Goal: Information Seeking & Learning: Learn about a topic

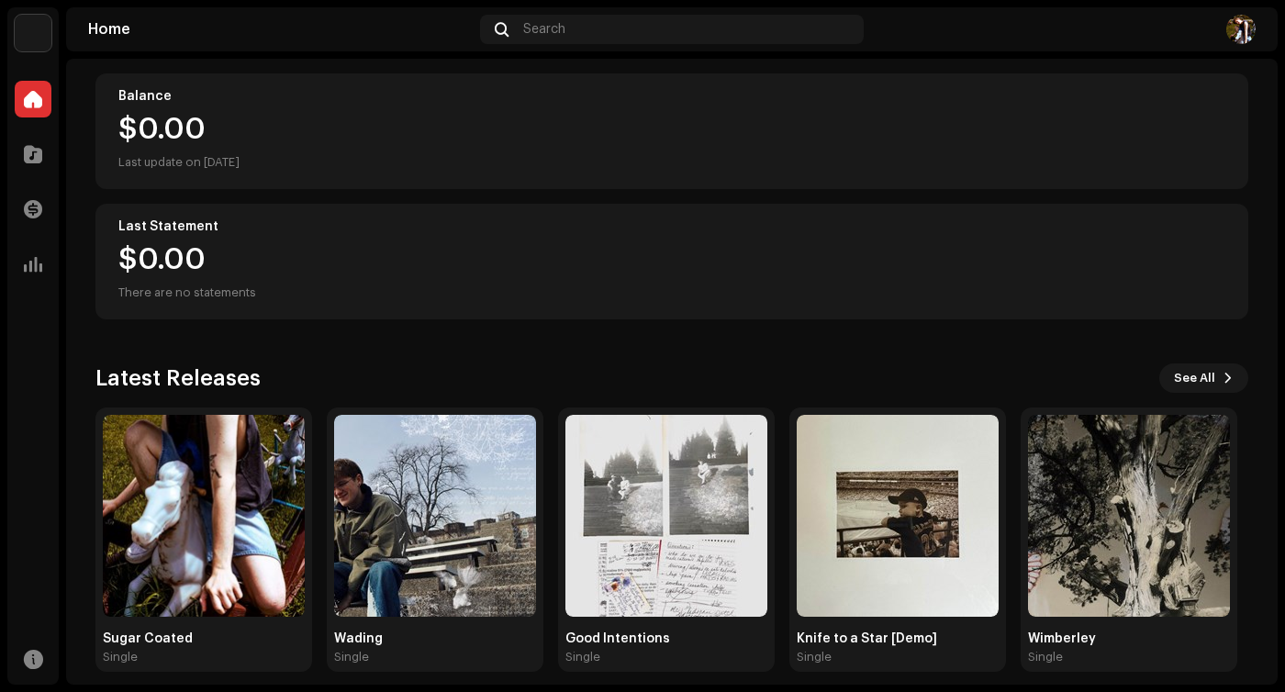
scroll to position [215, 0]
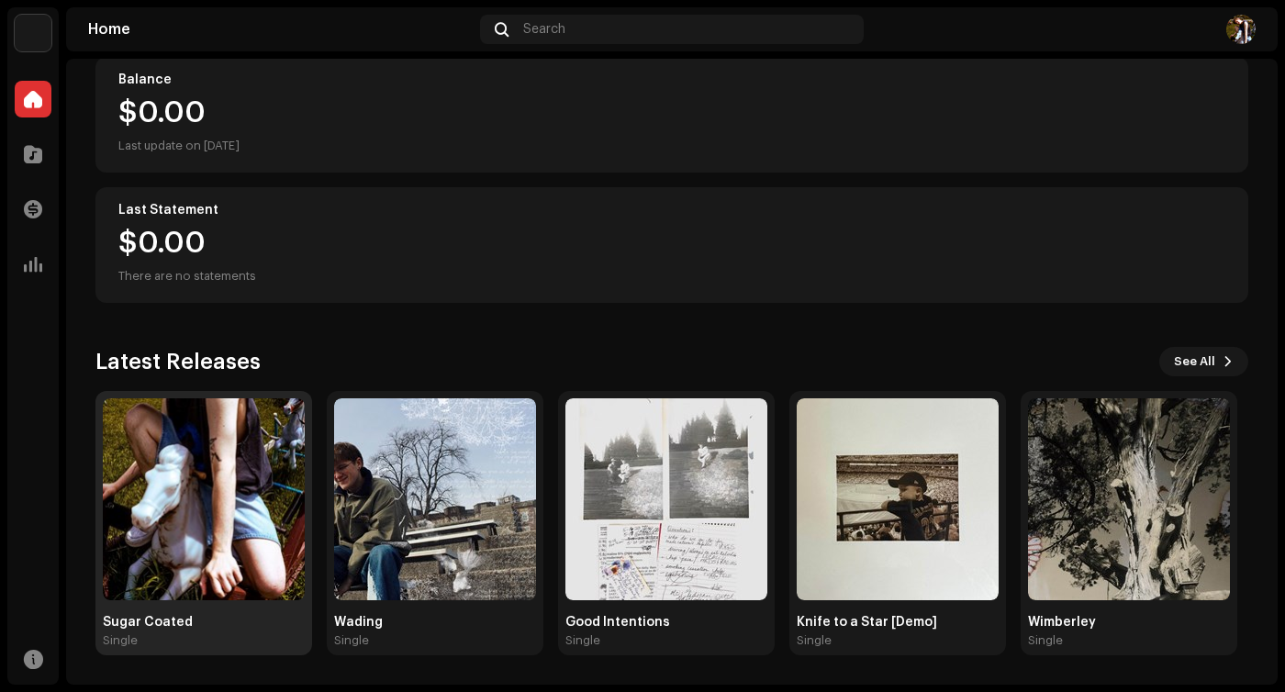
click at [209, 490] on img at bounding box center [204, 499] width 202 height 202
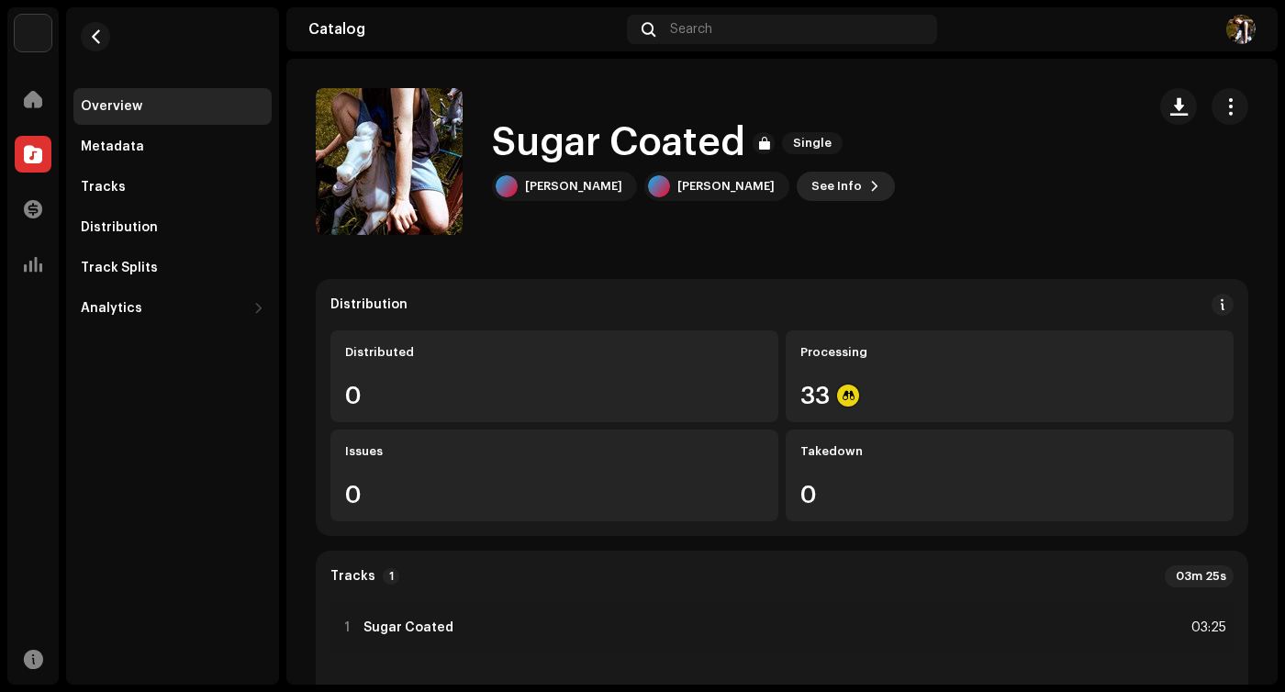
click at [811, 183] on span "See Info" at bounding box center [836, 186] width 50 height 37
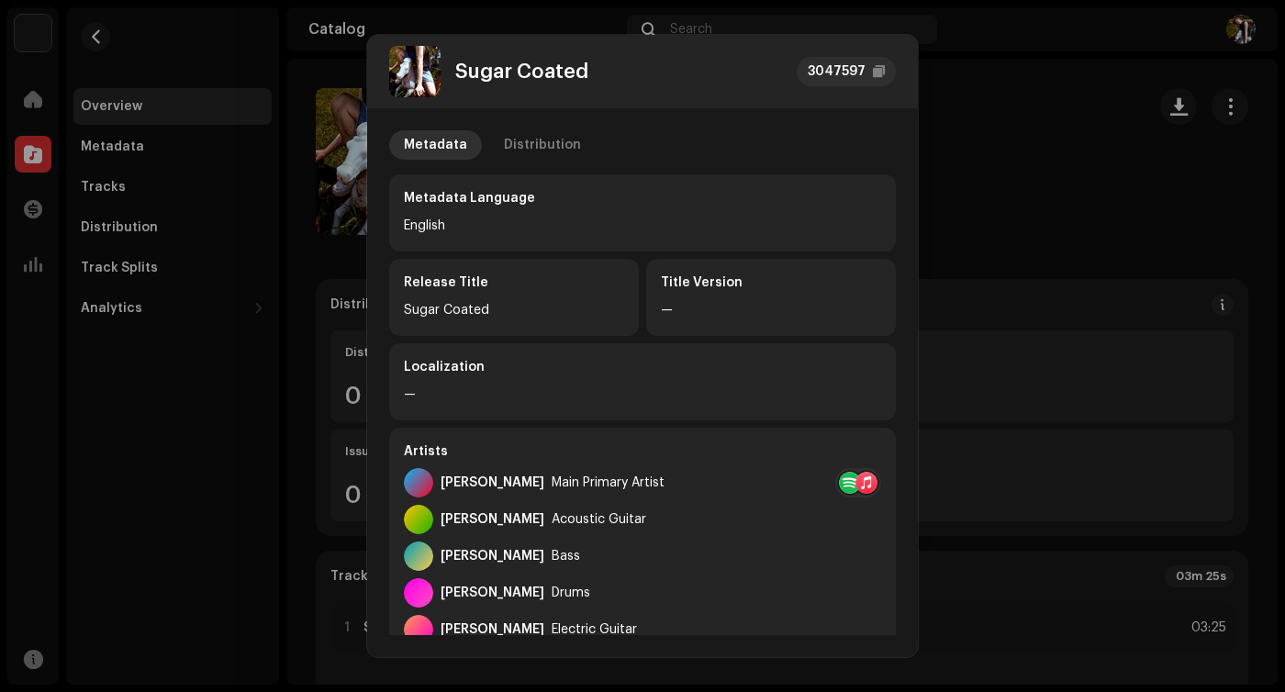
click at [839, 480] on div at bounding box center [850, 483] width 22 height 22
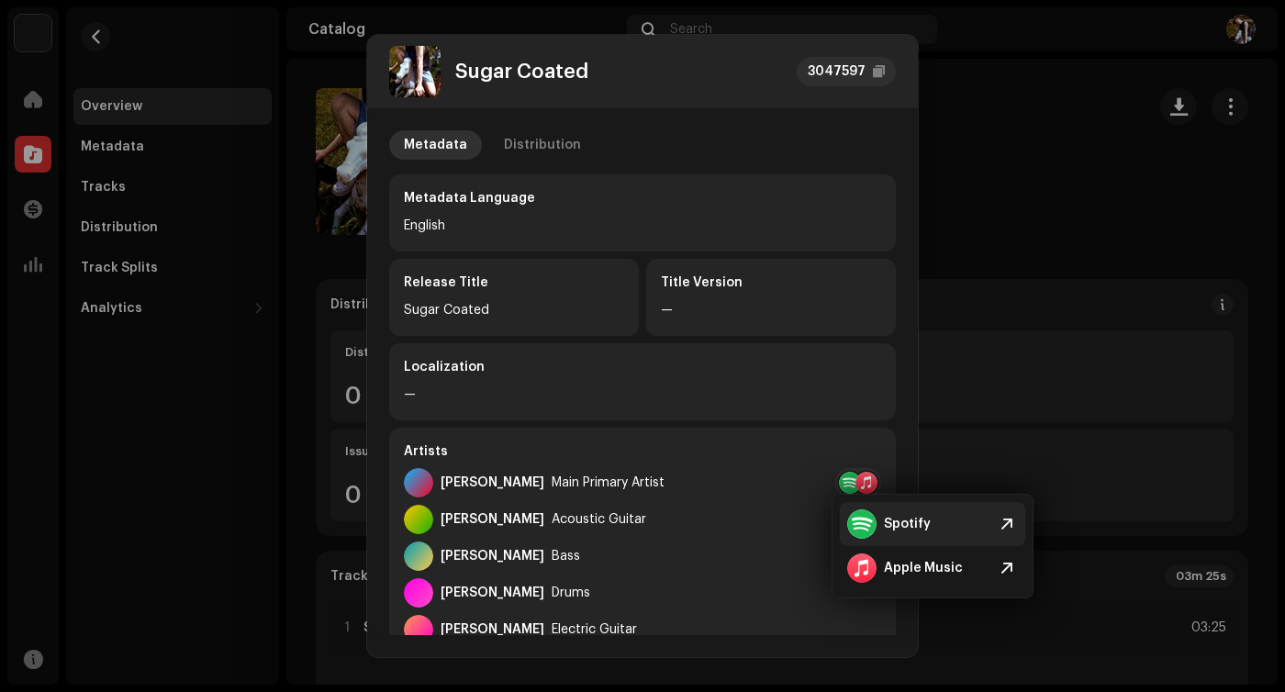
click at [867, 517] on div at bounding box center [861, 523] width 29 height 29
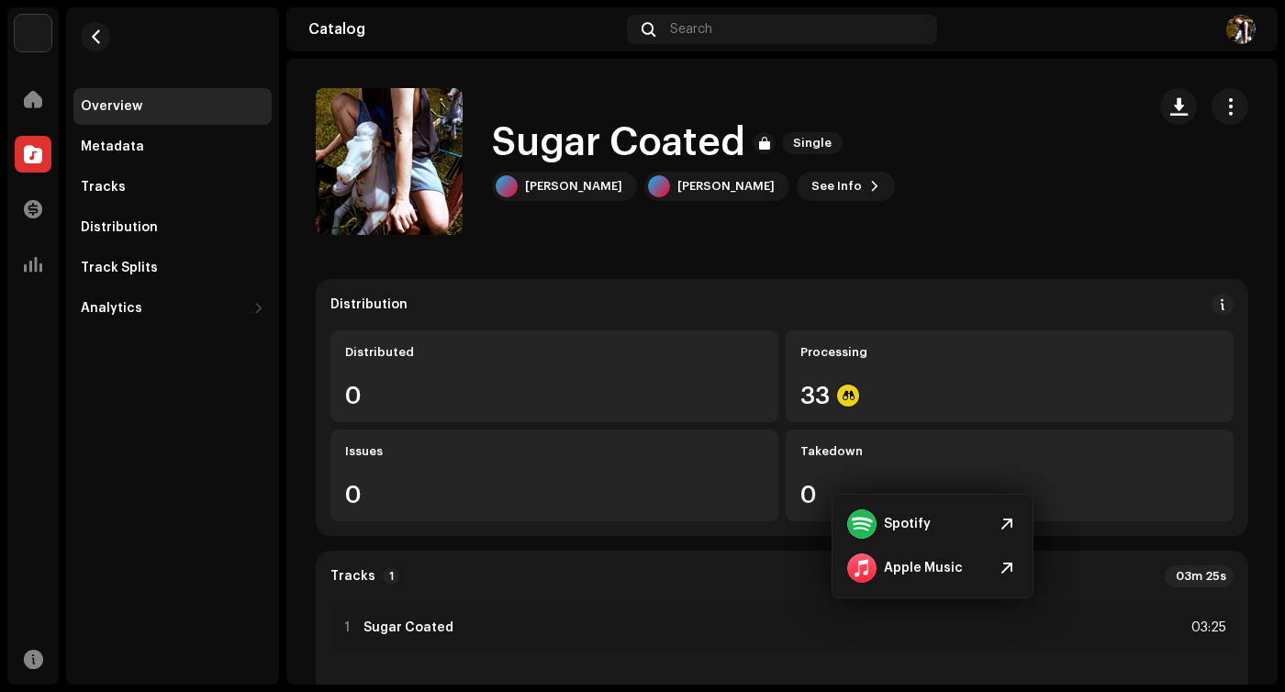
click at [975, 228] on div "Sugar Coated 3047597 Metadata Distribution Metadata Language English Release Ti…" at bounding box center [642, 346] width 1285 height 692
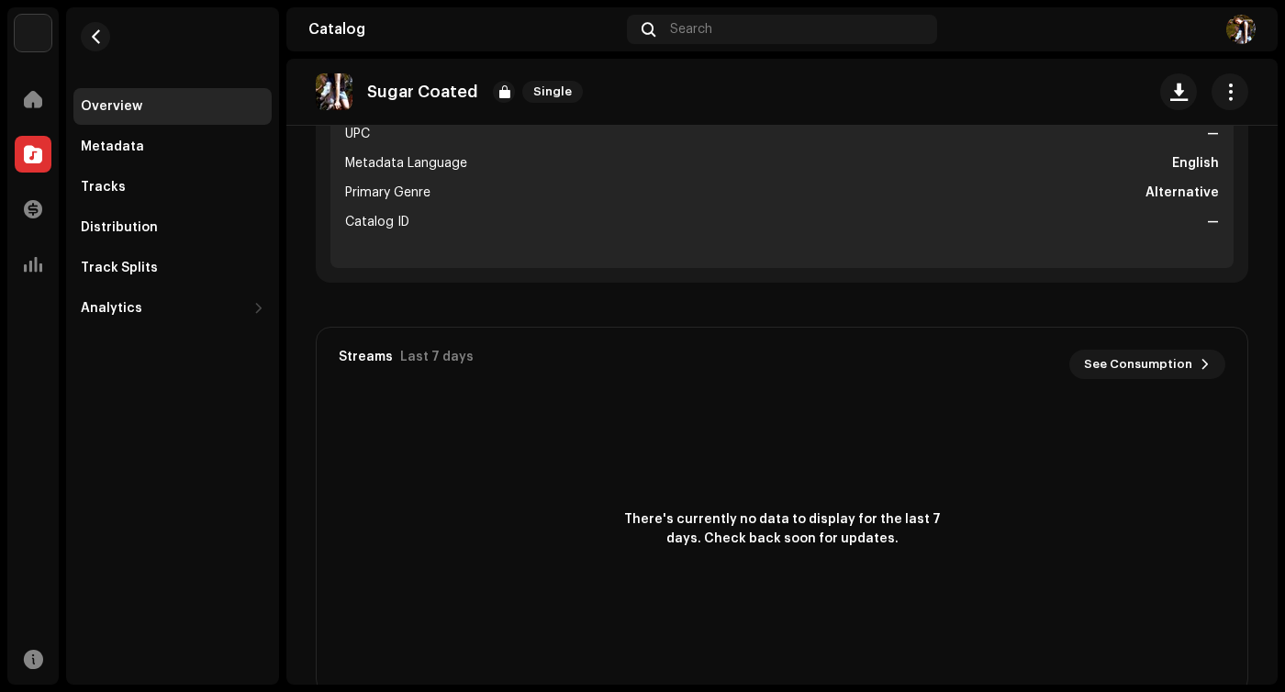
scroll to position [1217, 0]
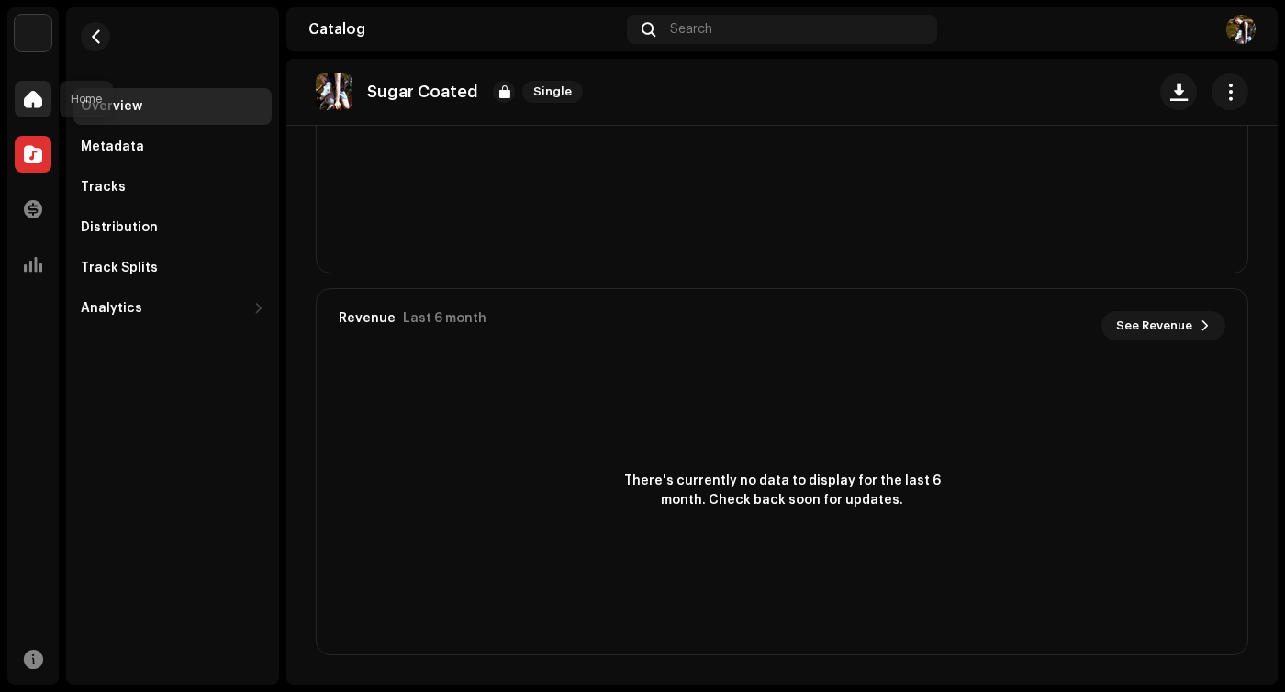
click at [40, 106] on span at bounding box center [33, 99] width 18 height 15
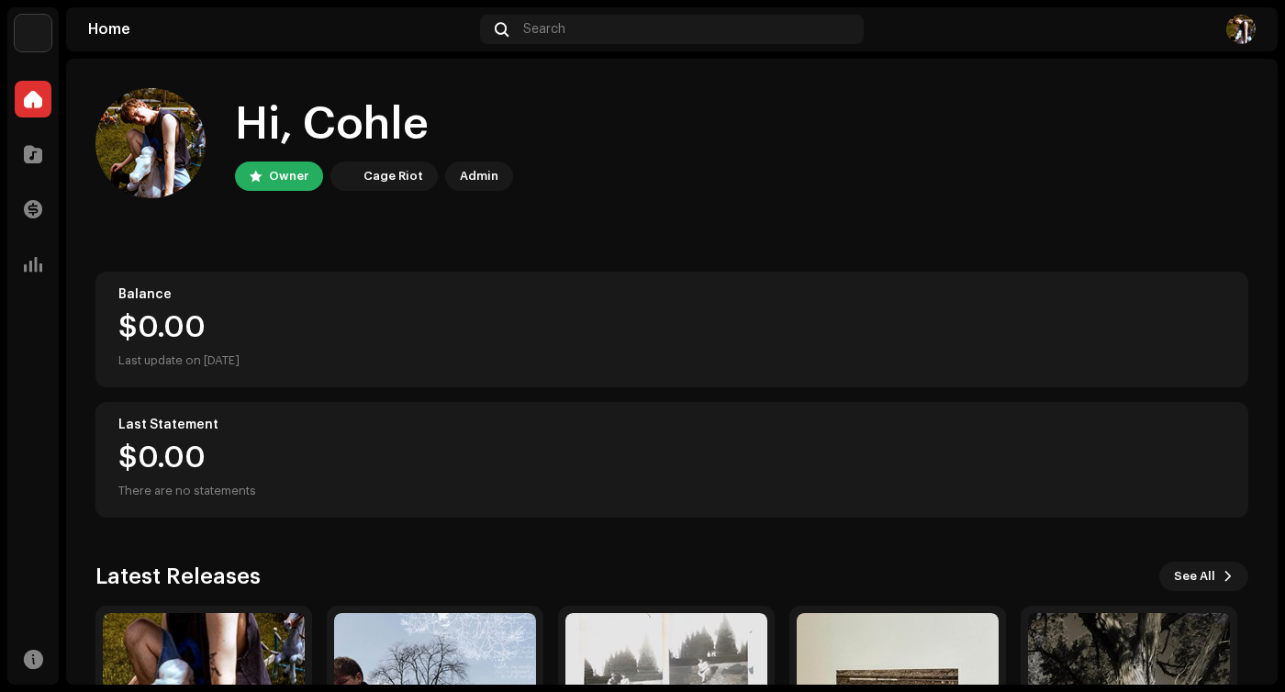
scroll to position [215, 0]
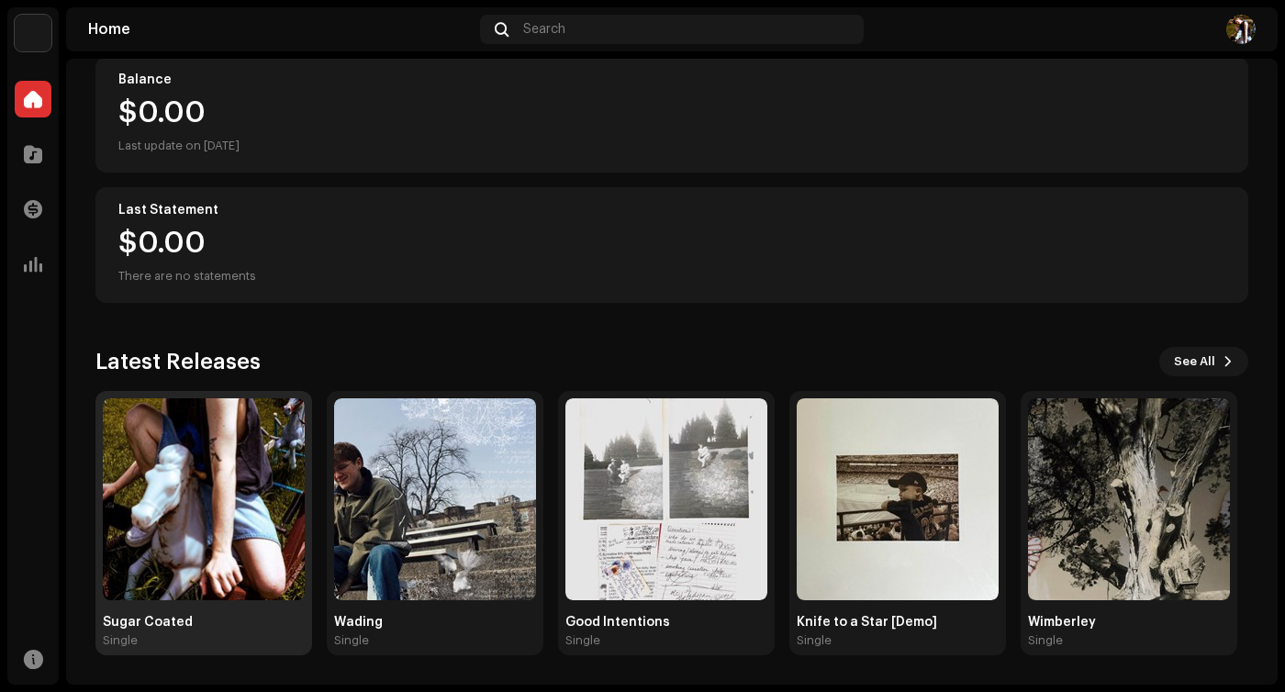
click at [246, 495] on img at bounding box center [204, 499] width 202 height 202
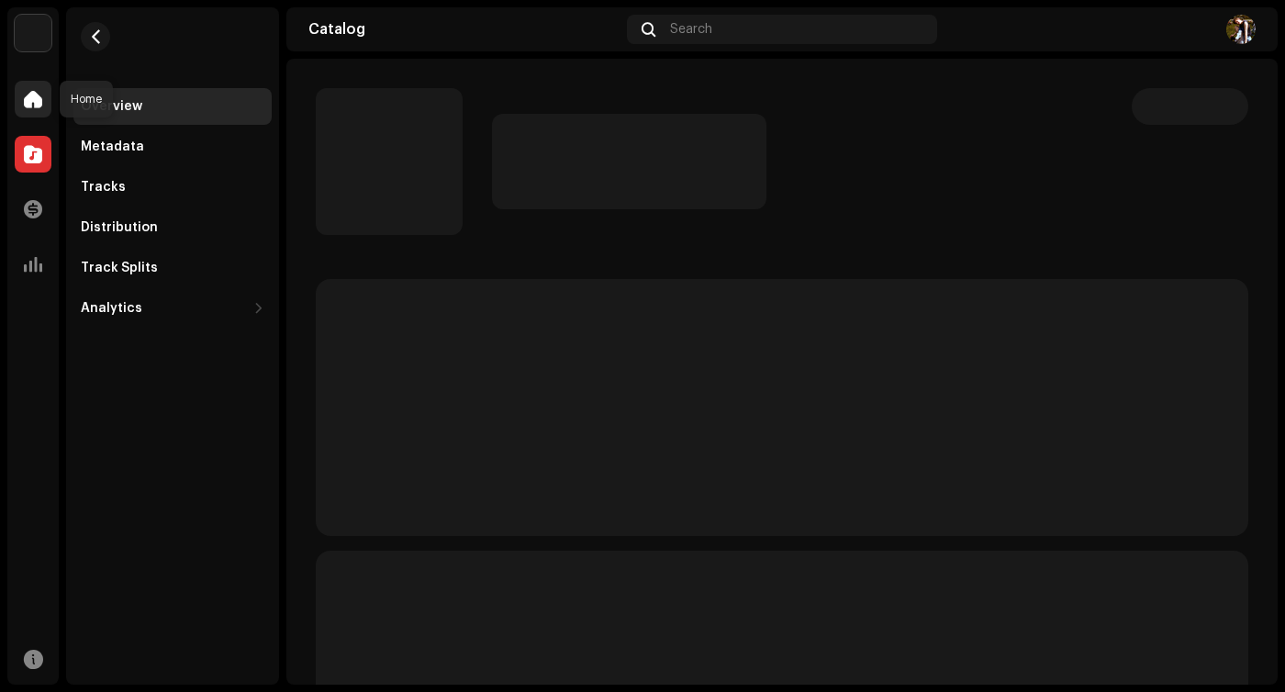
click at [46, 93] on div at bounding box center [33, 99] width 37 height 37
